Goal: Task Accomplishment & Management: Complete application form

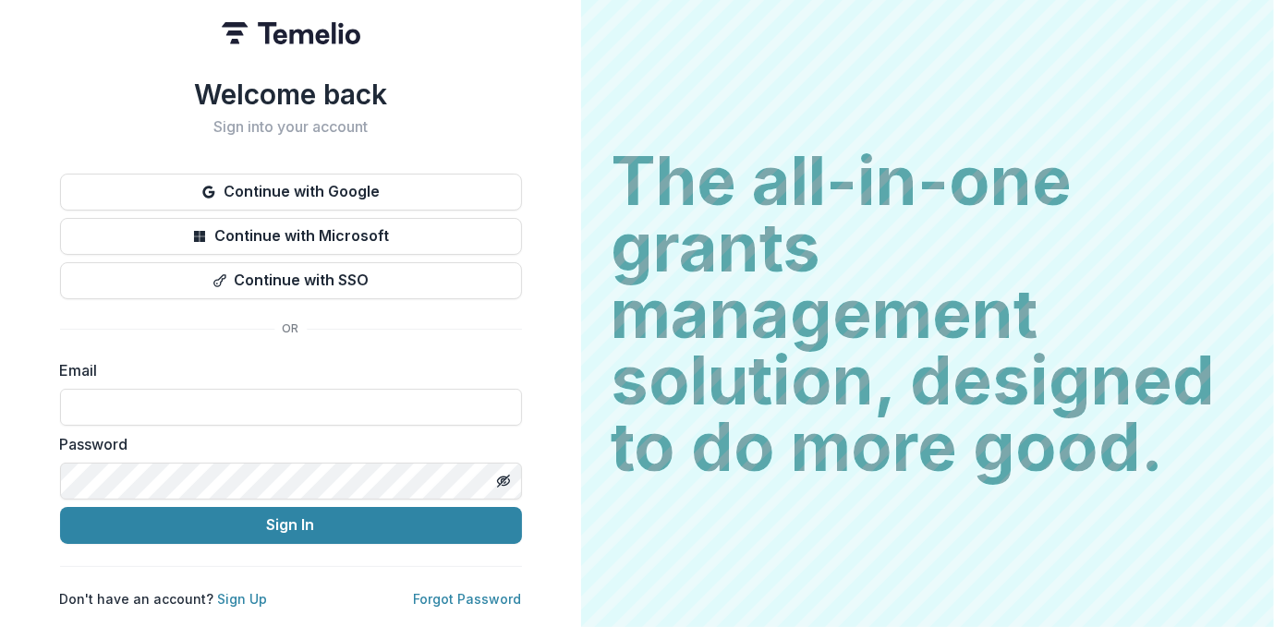
type input "**********"
click at [60, 507] on button "Sign In" at bounding box center [291, 525] width 462 height 37
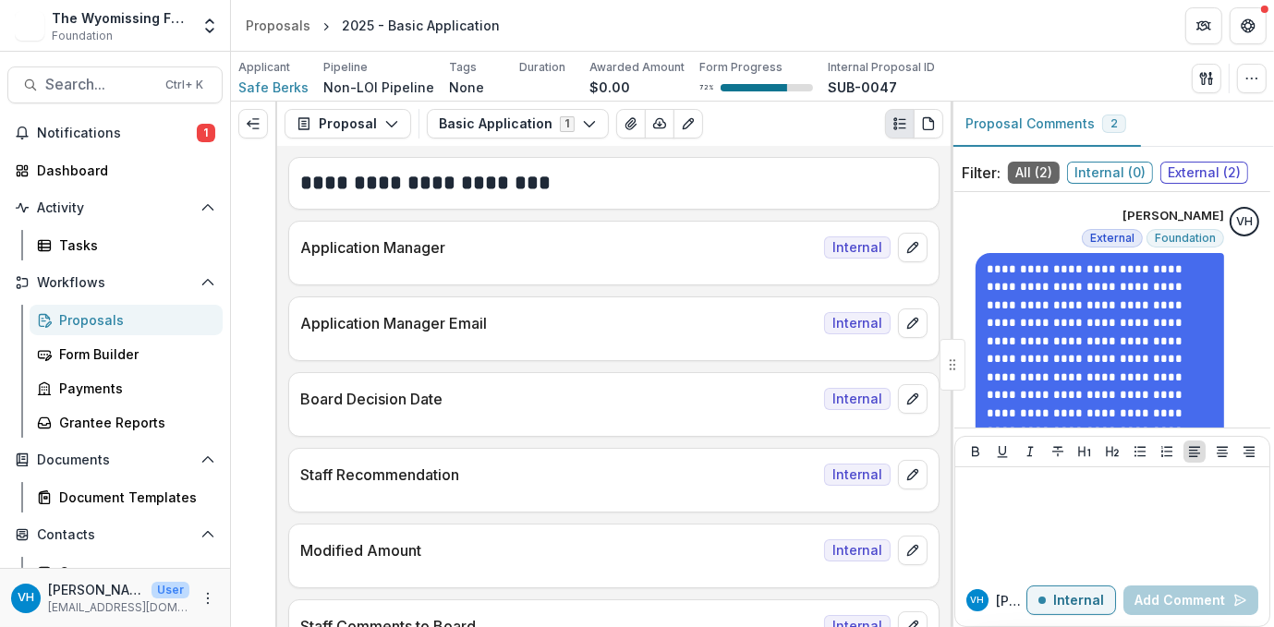
scroll to position [384, 0]
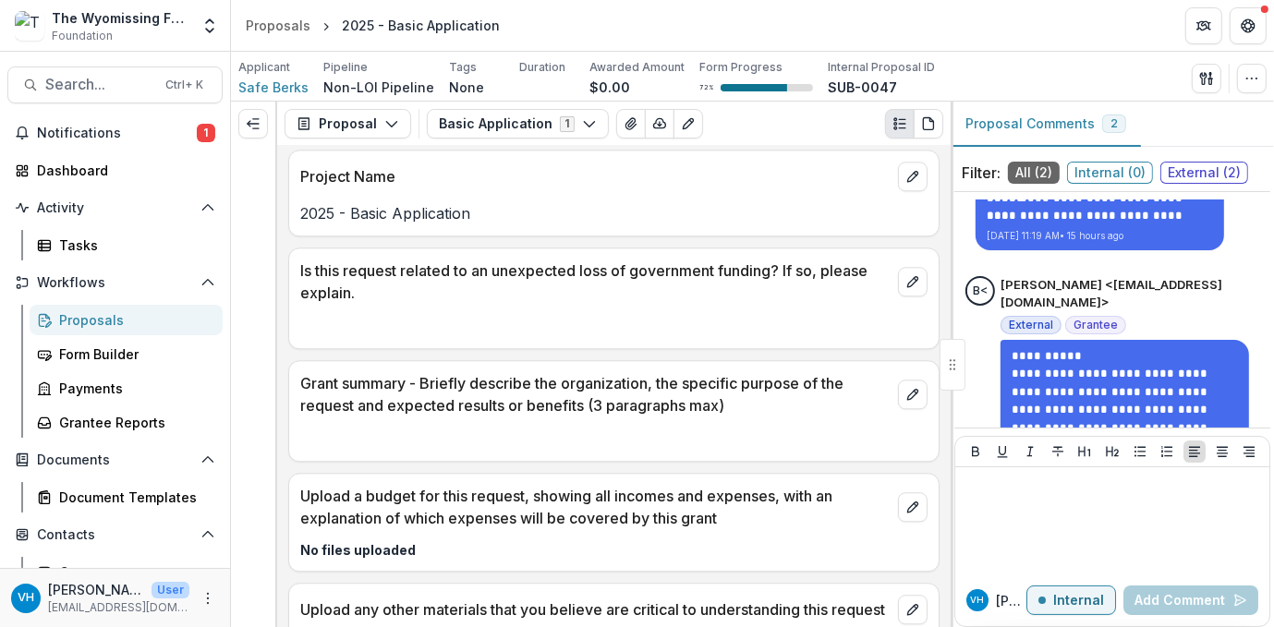
scroll to position [4246, 0]
